Goal: Task Accomplishment & Management: Manage account settings

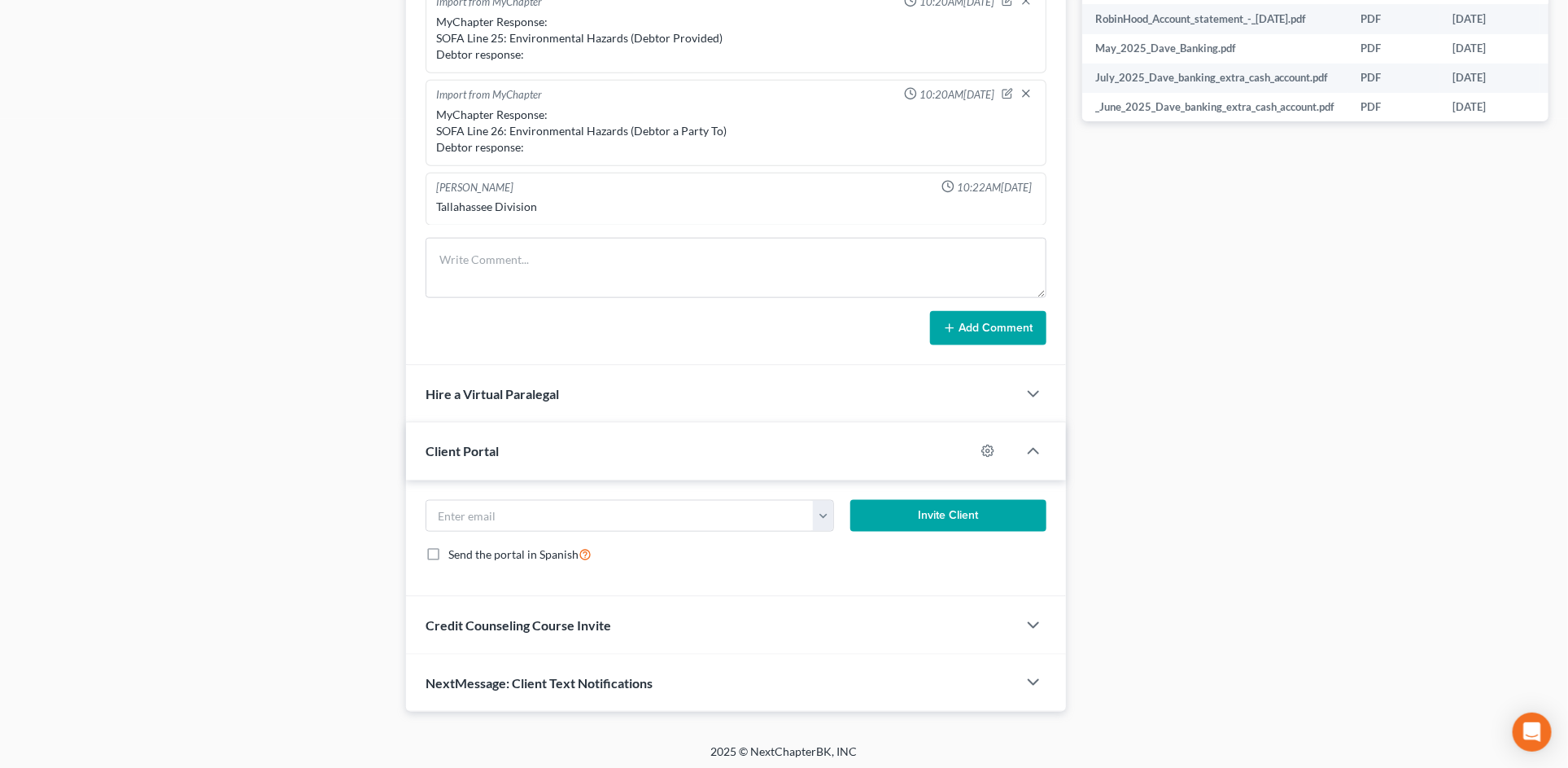
scroll to position [845, 0]
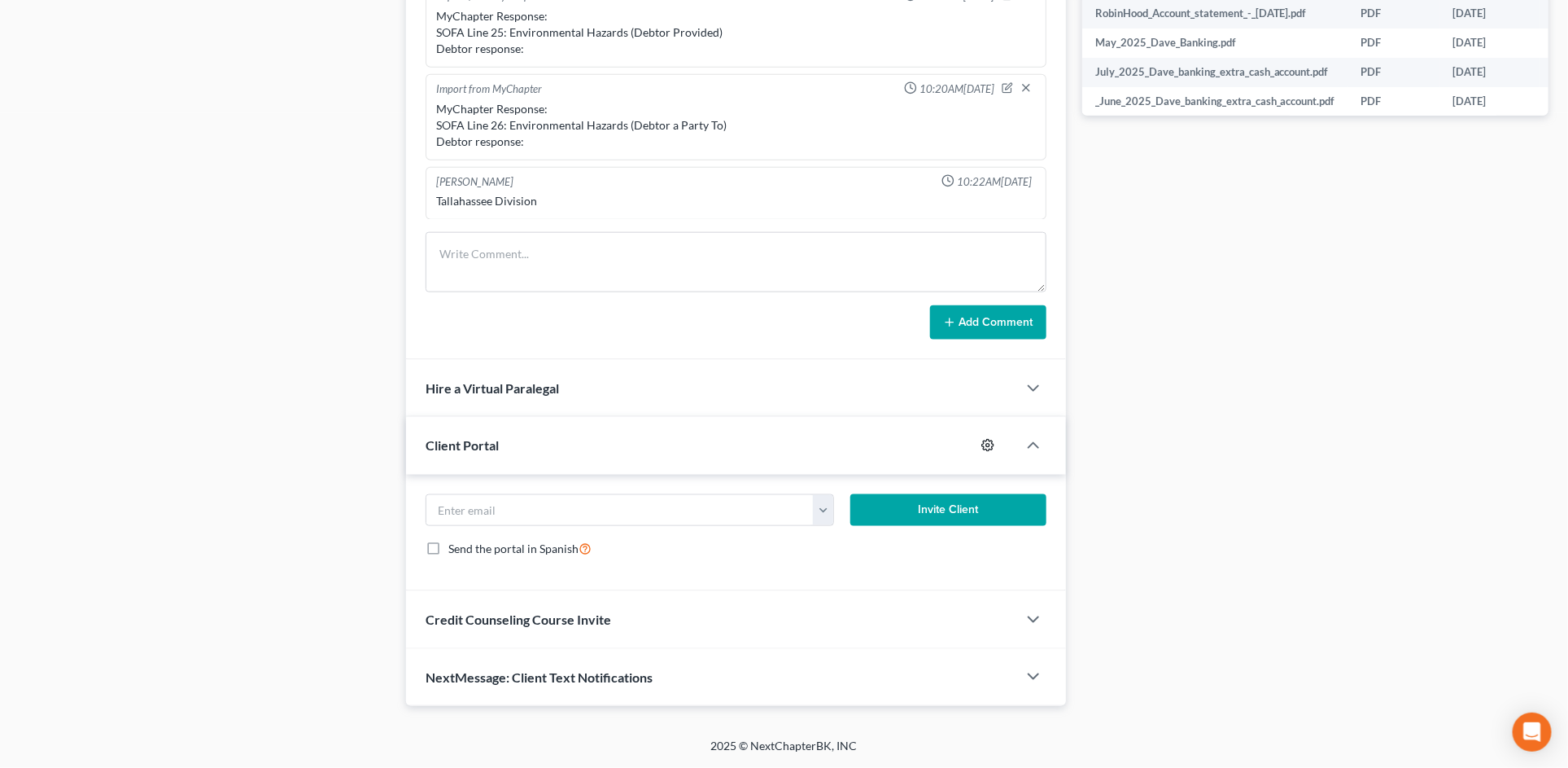
click at [987, 441] on icon "button" at bounding box center [988, 445] width 13 height 13
select select "2"
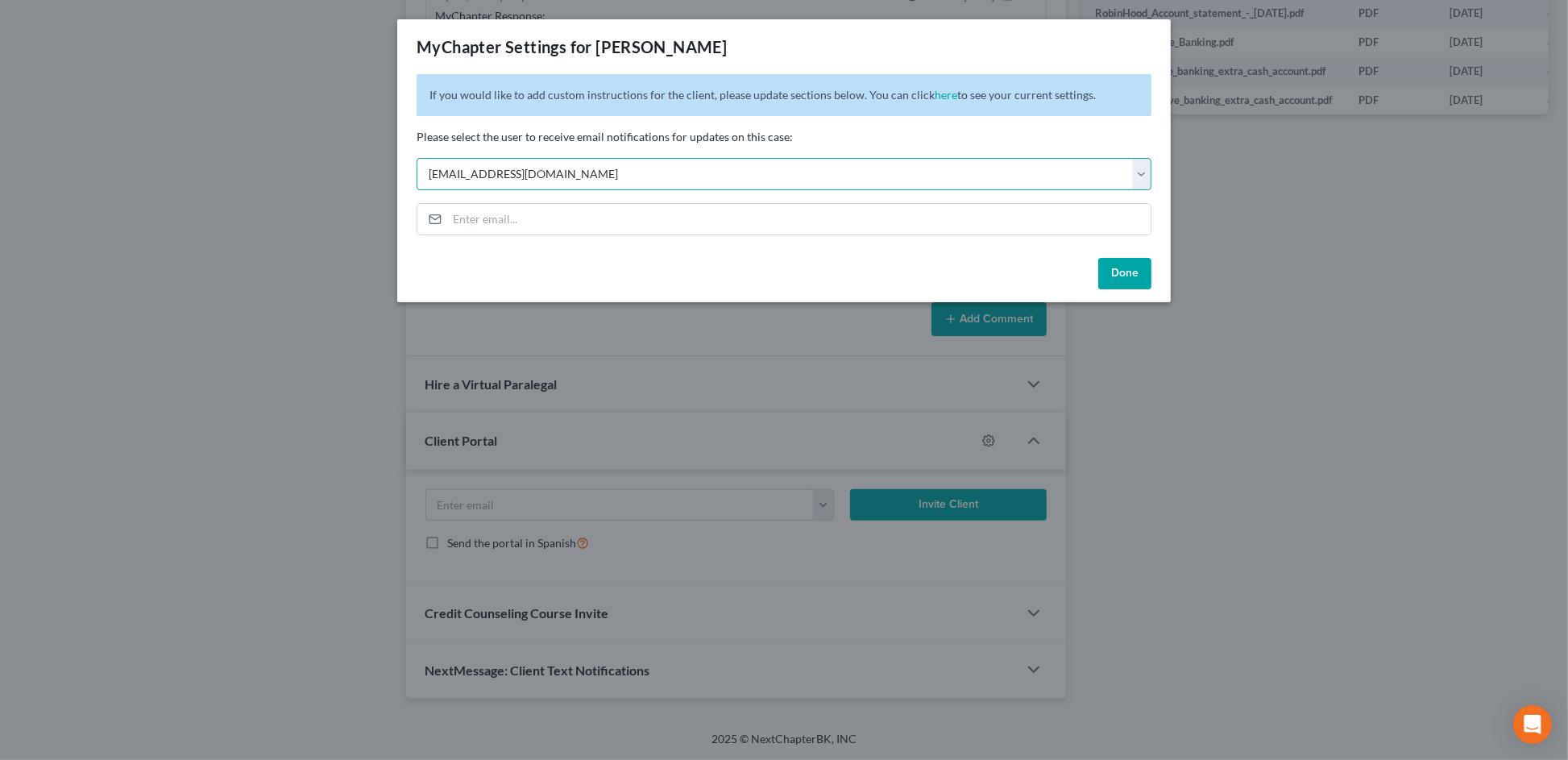
click at [989, 166] on select "Select [EMAIL_ADDRESS][DOMAIN_NAME] [PERSON_NAME][EMAIL_ADDRESS][DOMAIN_NAME] […" at bounding box center [784, 173] width 735 height 32
click at [637, 176] on select "Select [EMAIL_ADDRESS][DOMAIN_NAME] [PERSON_NAME][EMAIL_ADDRESS][DOMAIN_NAME] […" at bounding box center [784, 173] width 735 height 32
select select
click at [416, 158] on select "Select [EMAIL_ADDRESS][DOMAIN_NAME] [PERSON_NAME][EMAIL_ADDRESS][DOMAIN_NAME] […" at bounding box center [784, 173] width 735 height 32
click at [1135, 283] on button "Done" at bounding box center [1125, 274] width 53 height 32
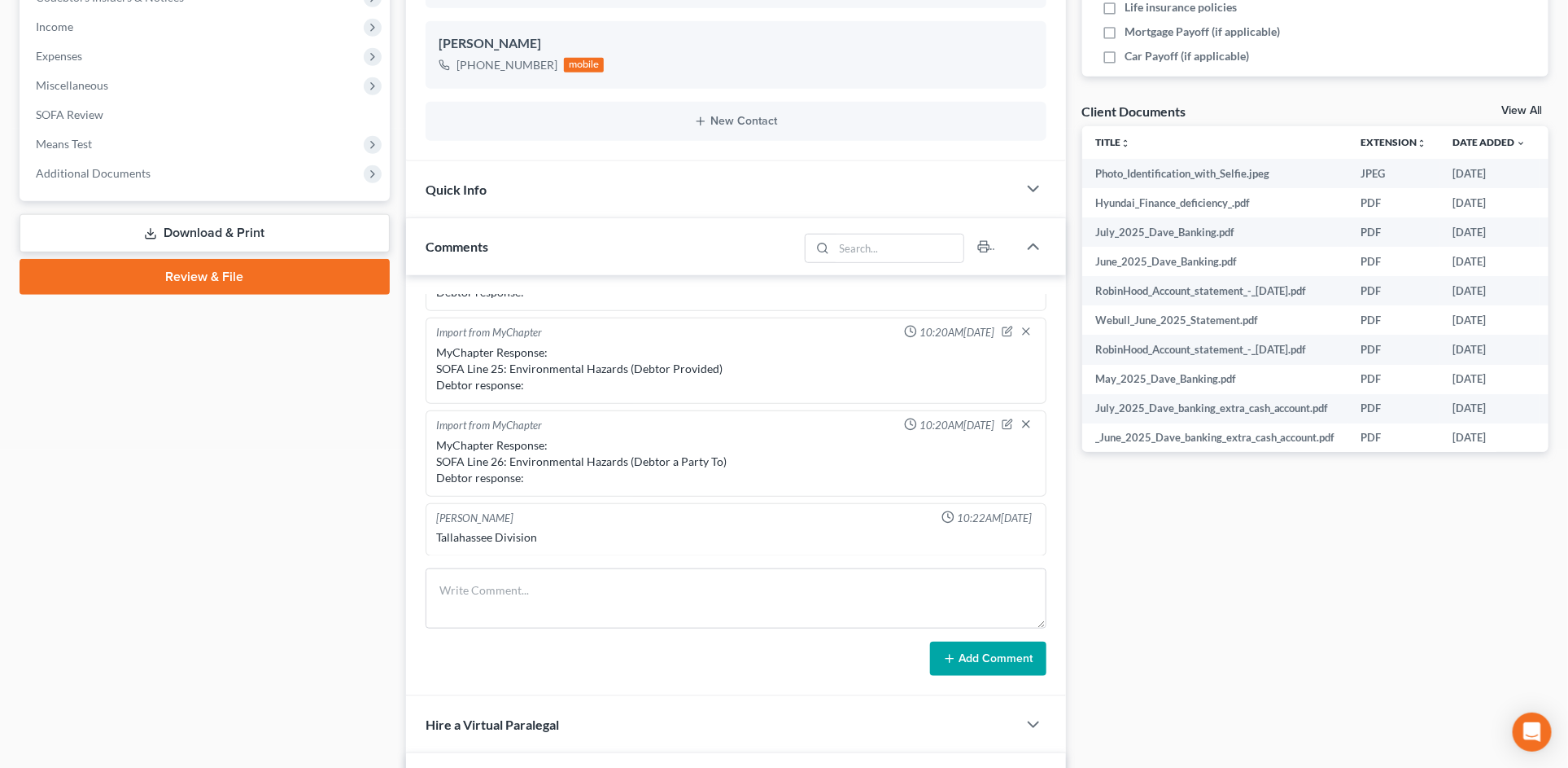
scroll to position [798, 0]
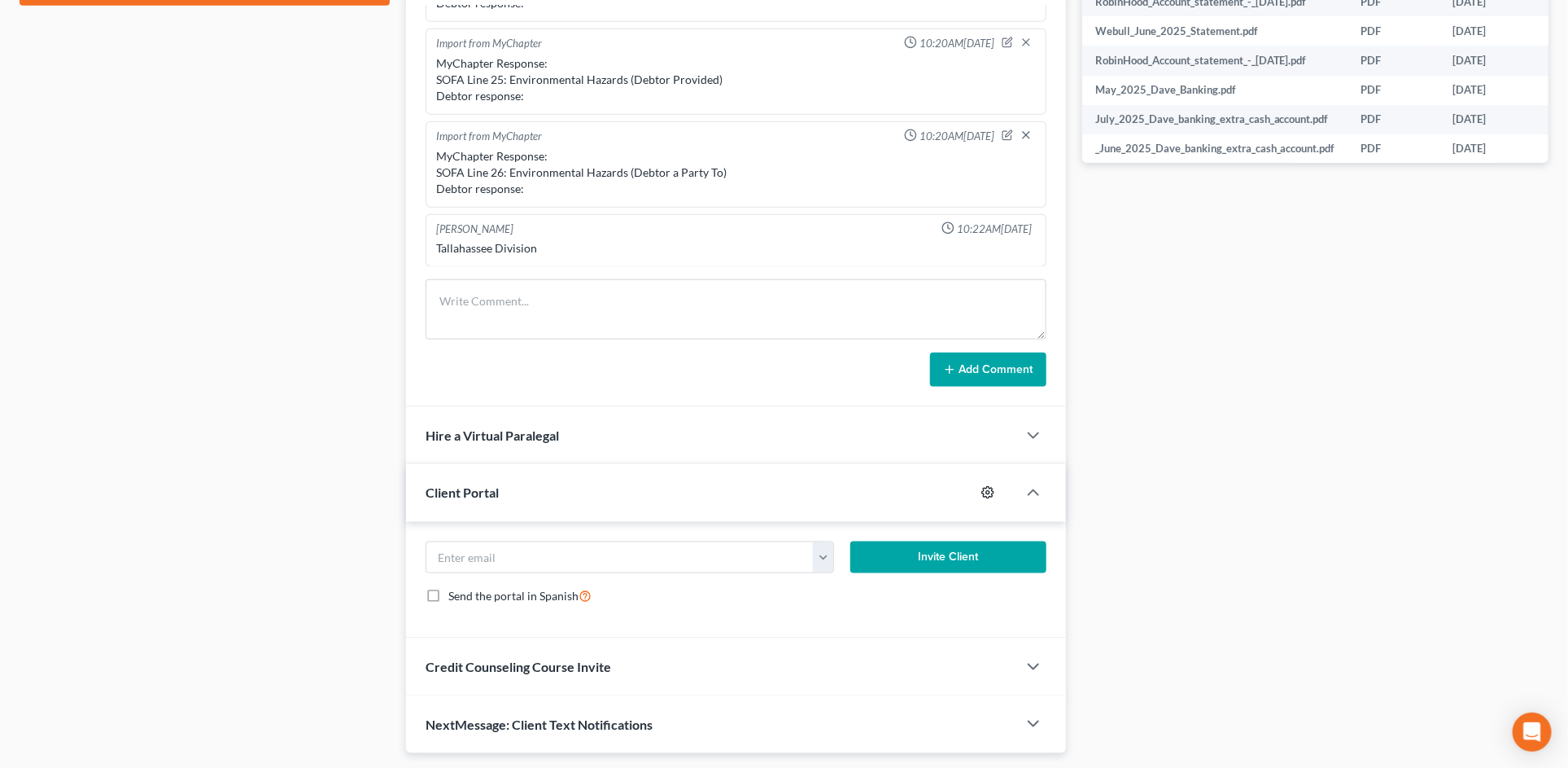
click at [990, 488] on icon "button" at bounding box center [988, 492] width 13 height 13
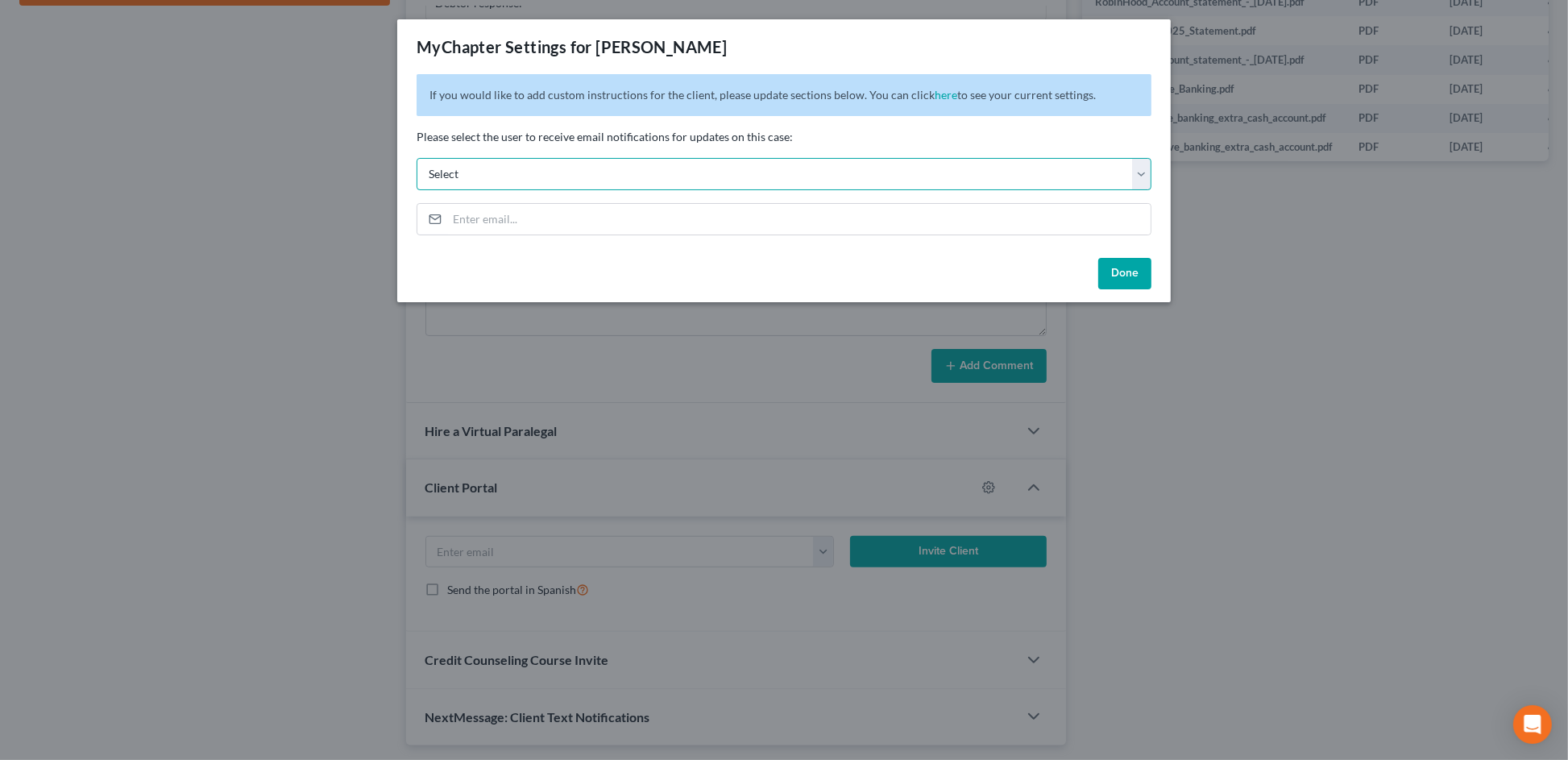
click at [659, 164] on select "Select [EMAIL_ADDRESS][DOMAIN_NAME] [PERSON_NAME][EMAIL_ADDRESS][DOMAIN_NAME] […" at bounding box center [784, 173] width 735 height 32
select select "2"
click at [416, 158] on select "Select [EMAIL_ADDRESS][DOMAIN_NAME] [PERSON_NAME][EMAIL_ADDRESS][DOMAIN_NAME] […" at bounding box center [784, 173] width 735 height 32
click at [1127, 269] on button "Done" at bounding box center [1125, 274] width 53 height 32
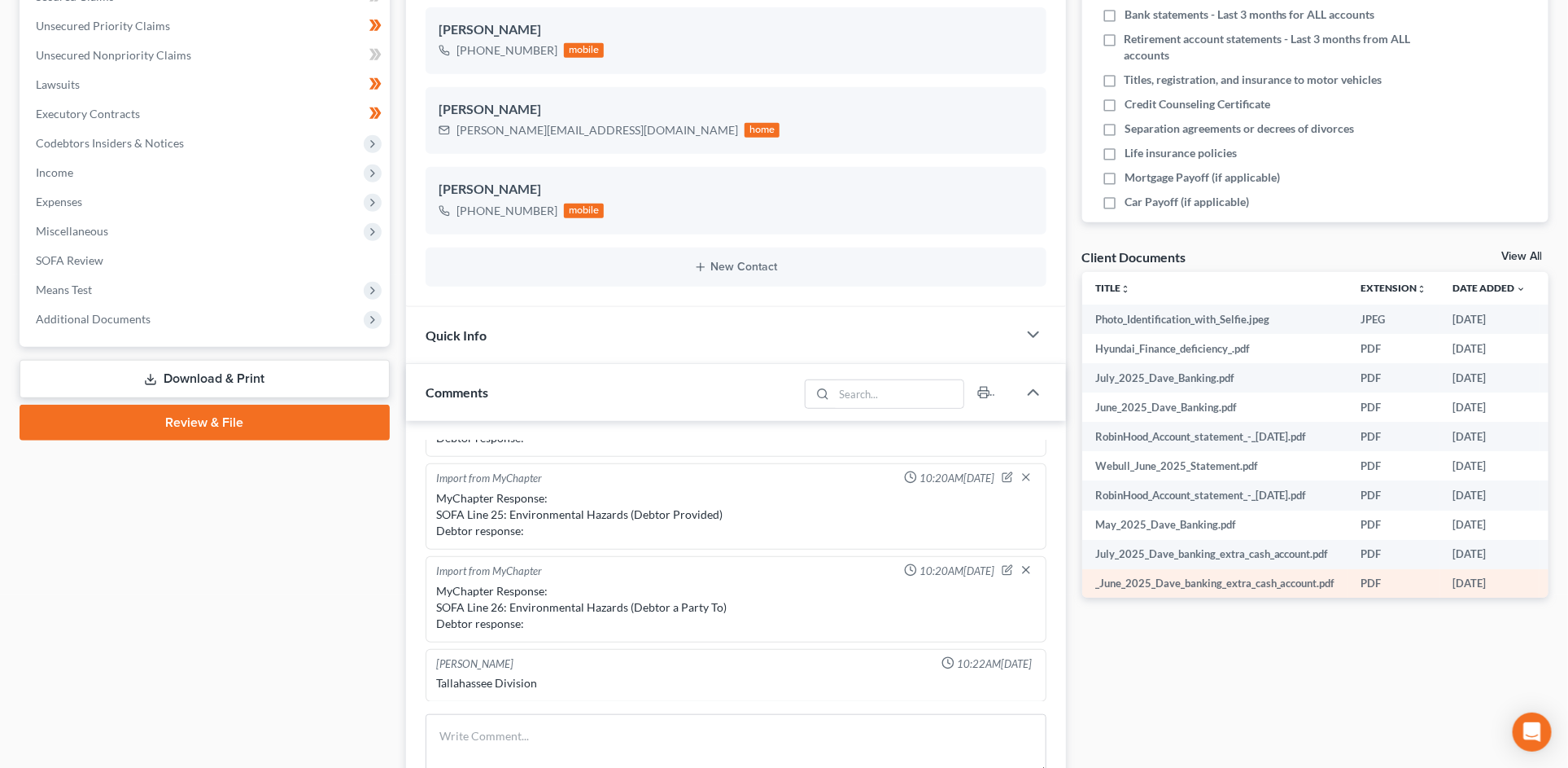
scroll to position [0, 0]
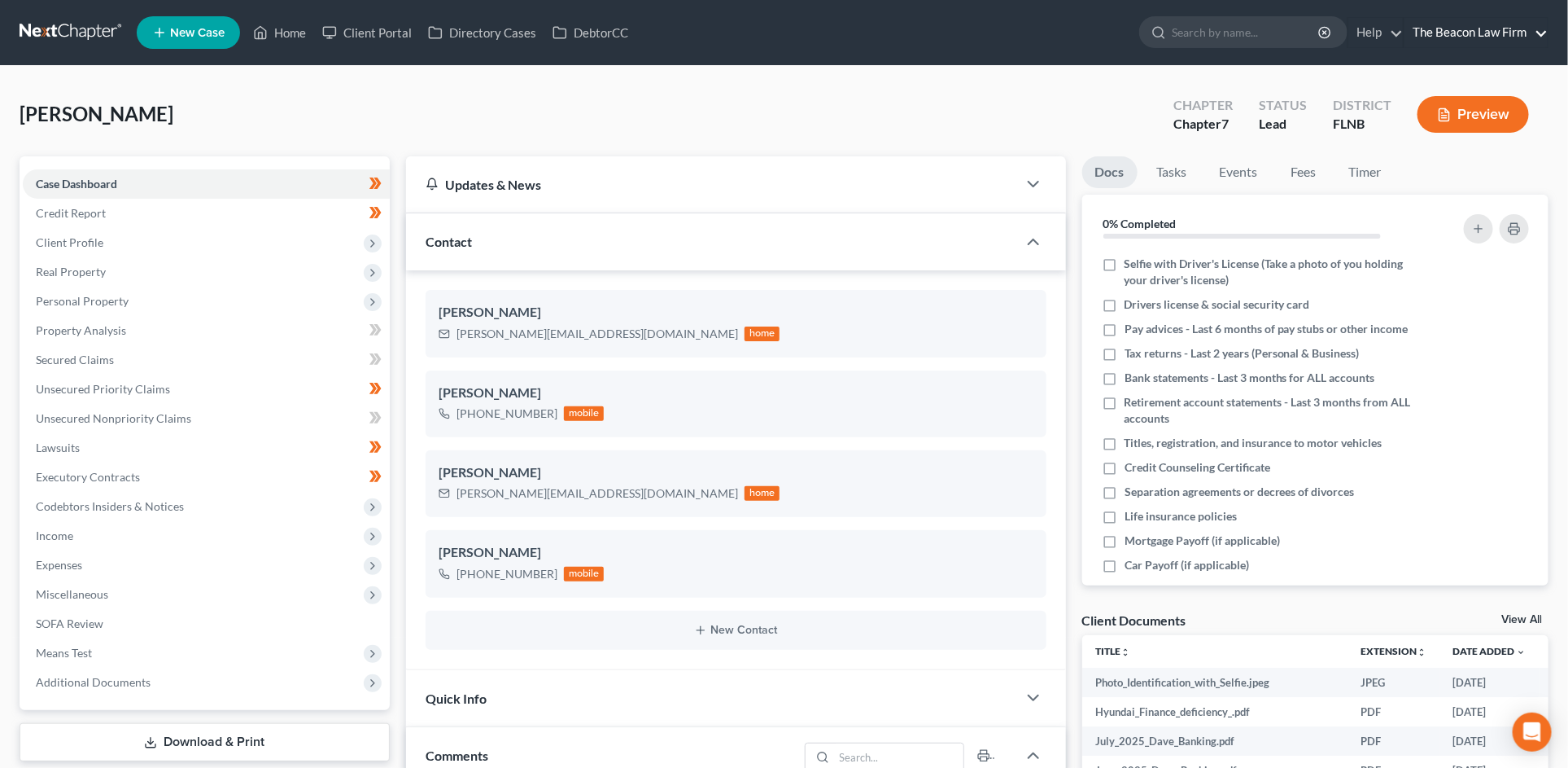
click at [1496, 22] on link "The Beacon Law Firm" at bounding box center [1477, 32] width 143 height 29
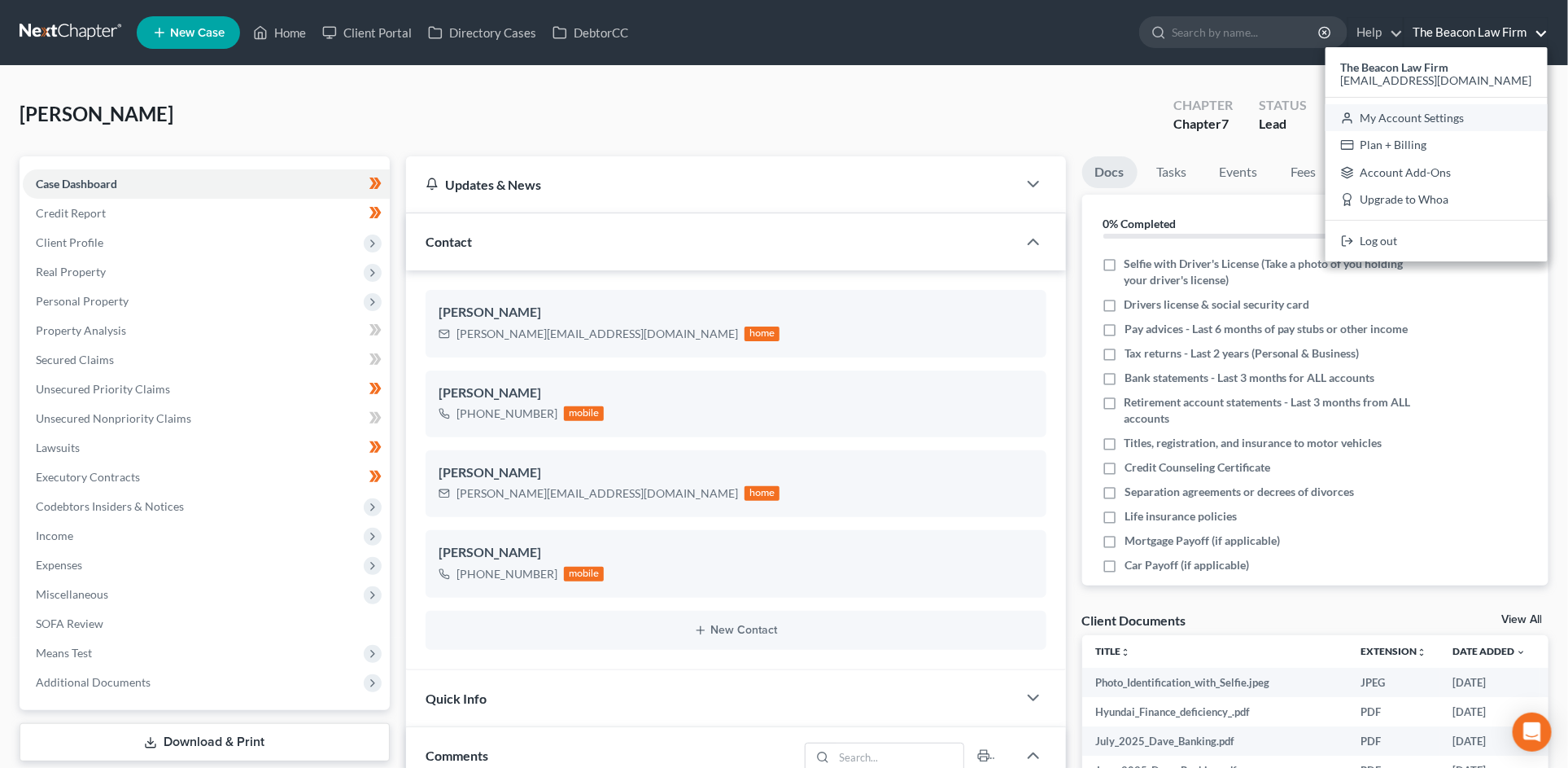
click at [1454, 120] on link "My Account Settings" at bounding box center [1437, 118] width 222 height 28
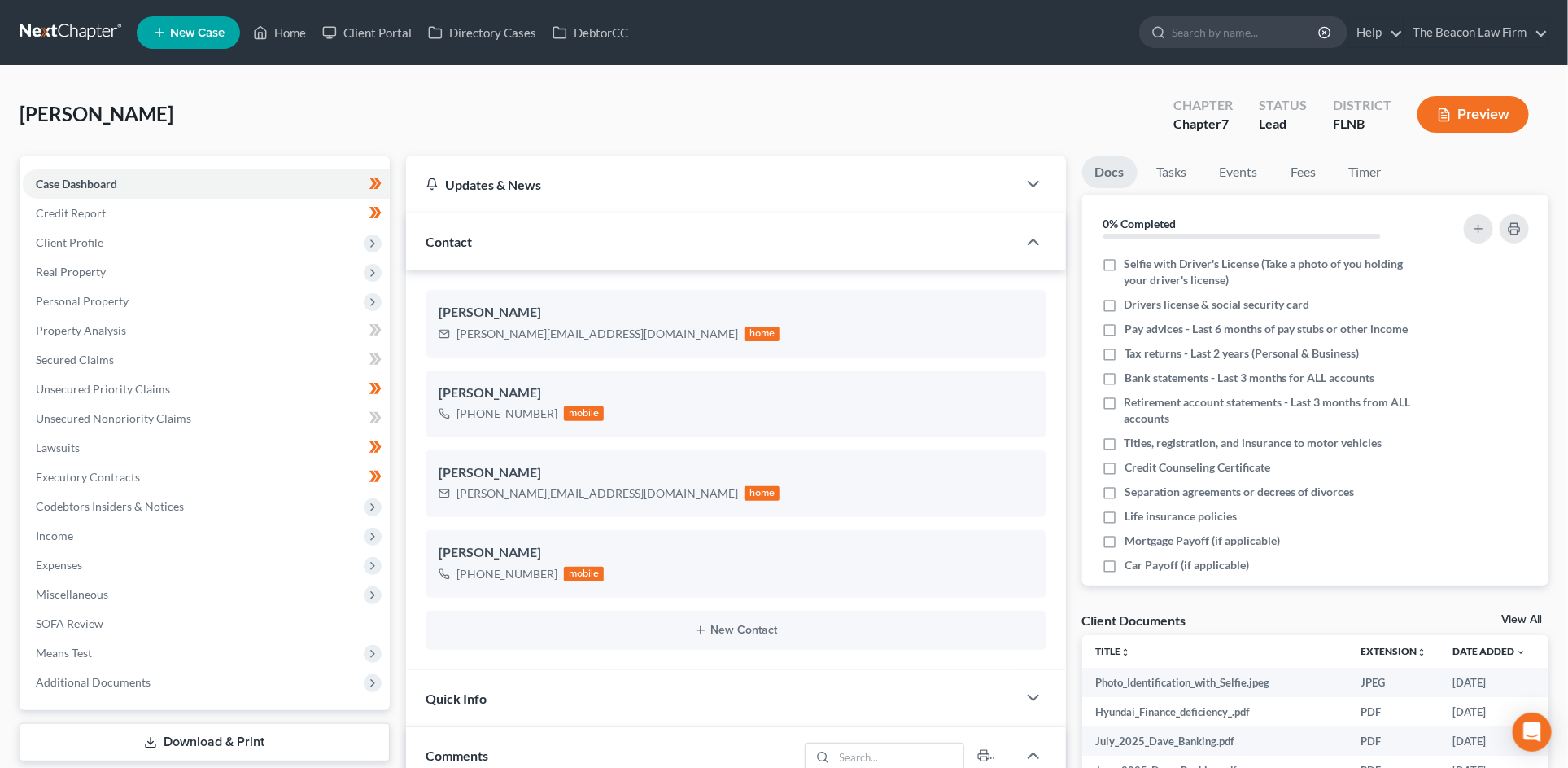
select select "15"
select select "24"
select select "9"
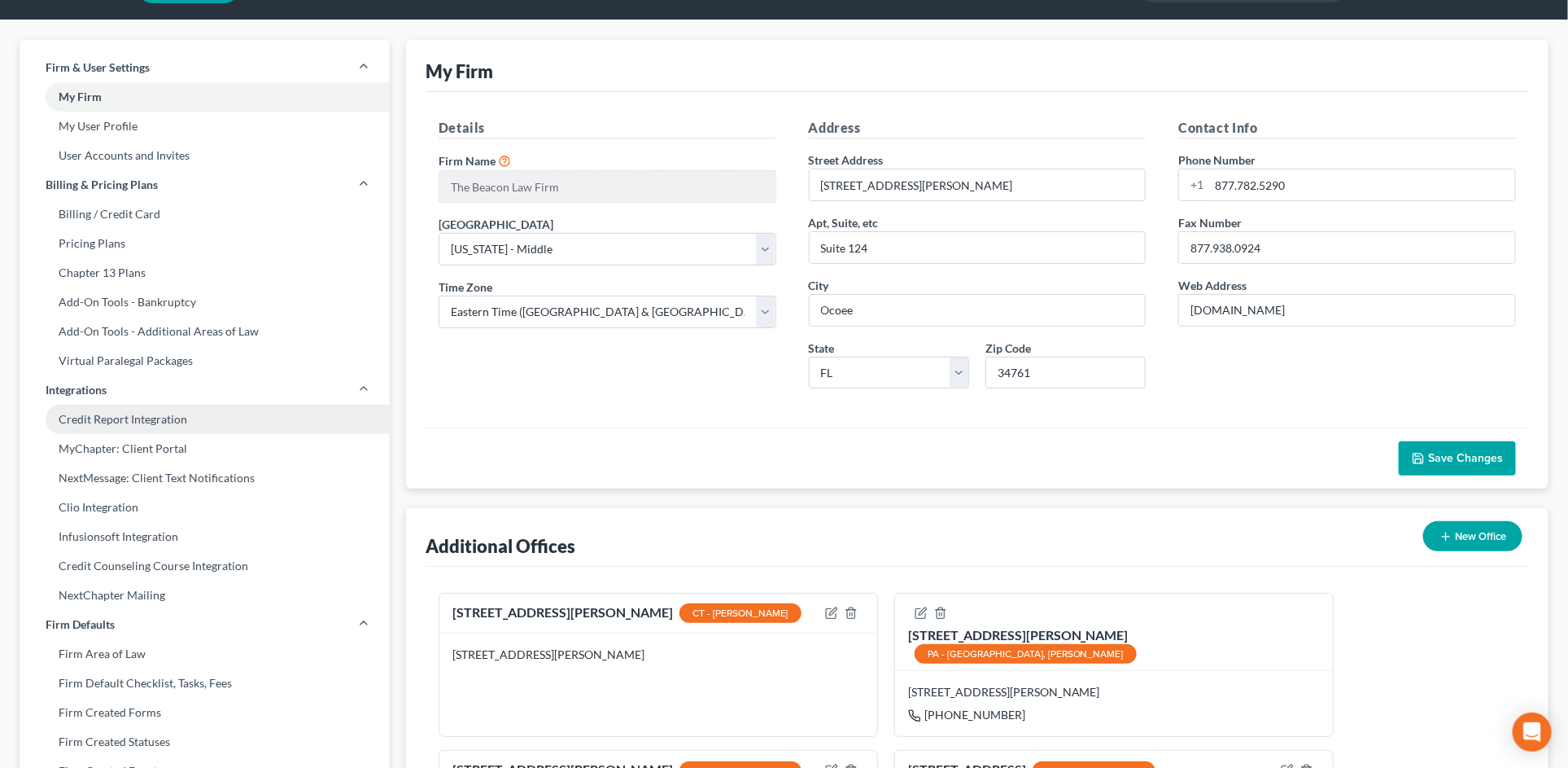
scroll to position [48, 0]
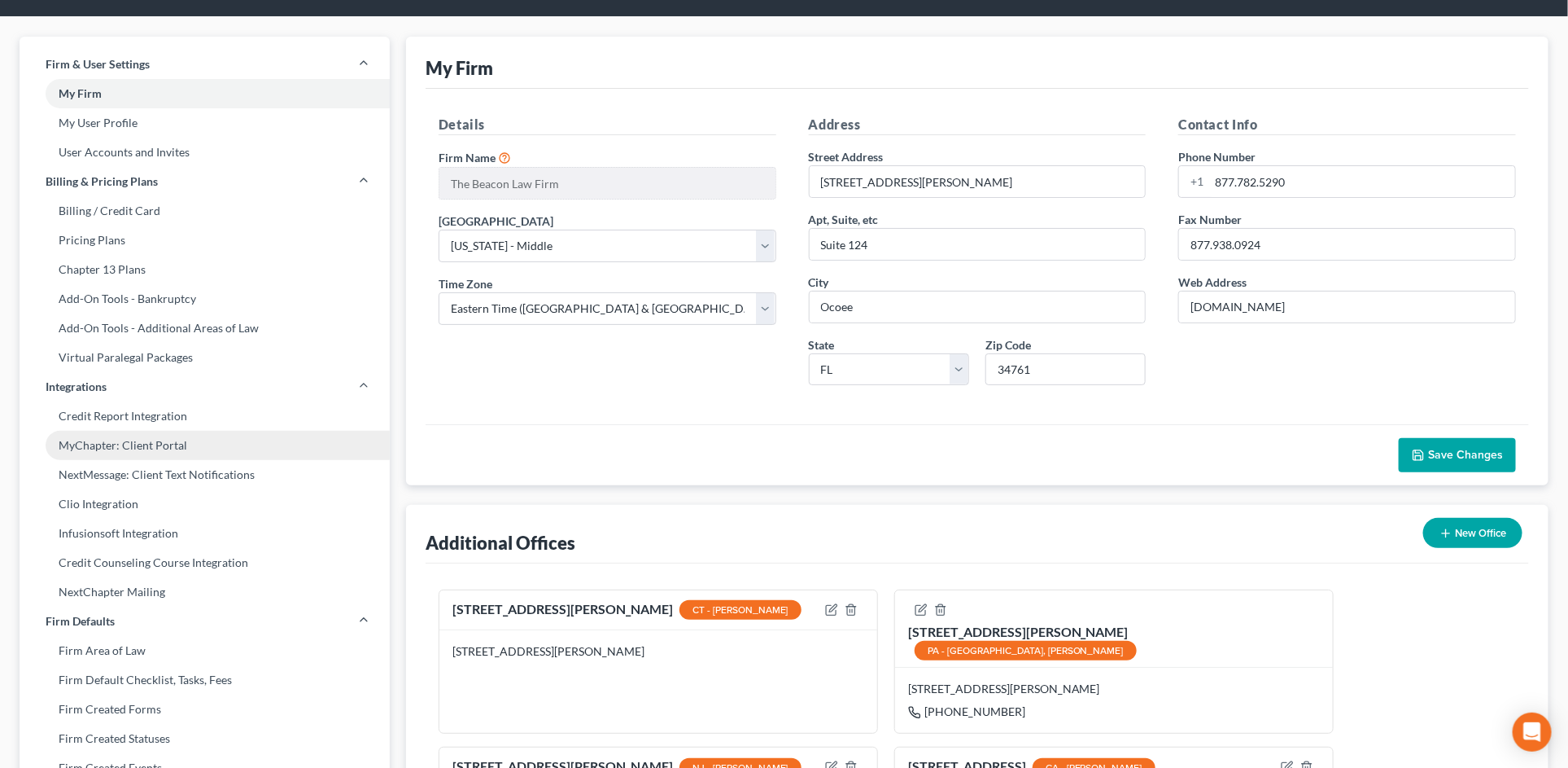
click at [146, 451] on link "MyChapter: Client Portal" at bounding box center [205, 445] width 370 height 29
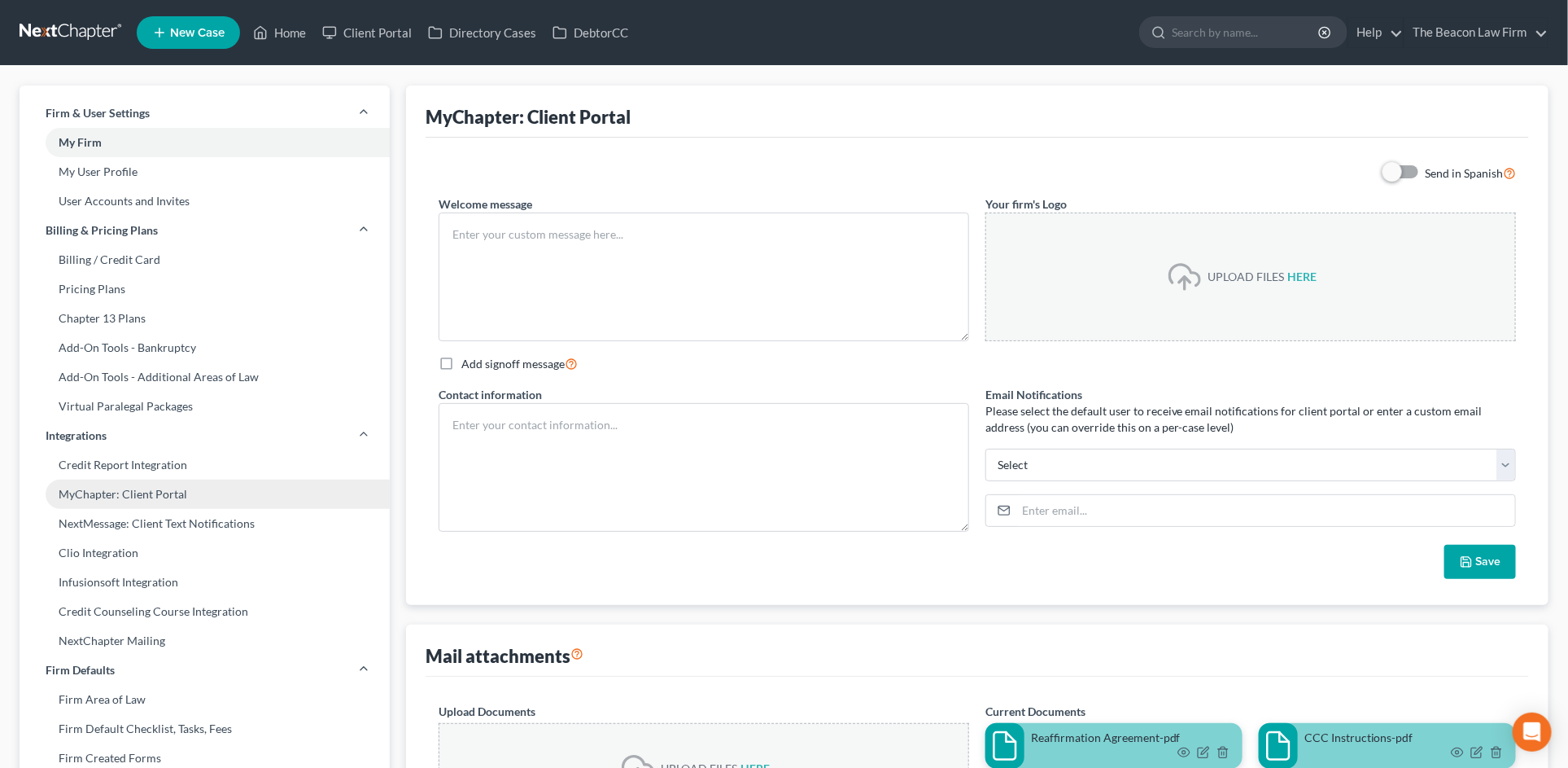
type textarea "Loremip do SiTametco. Adip elitse doeius tempor in u labor etd mag al enima min…"
